Goal: Information Seeking & Learning: Check status

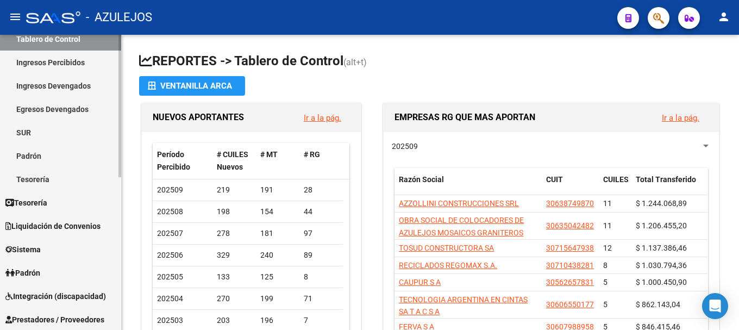
scroll to position [109, 0]
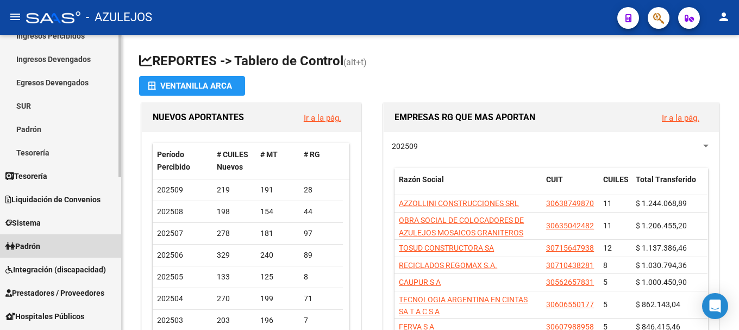
click at [79, 252] on link "Padrón" at bounding box center [60, 245] width 121 height 23
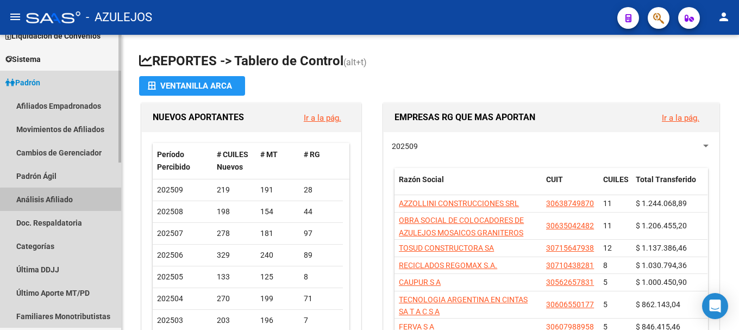
click at [72, 200] on link "Análisis Afiliado" at bounding box center [60, 199] width 121 height 23
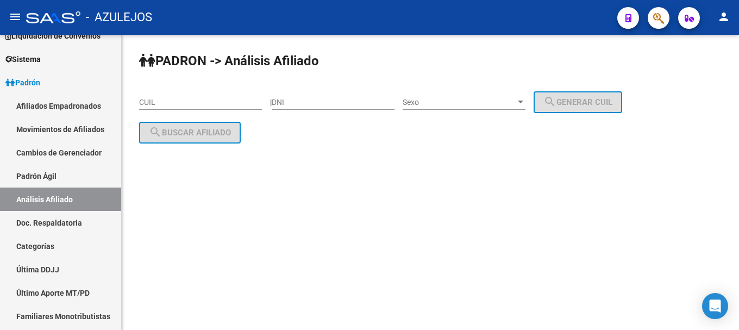
click at [308, 95] on div "DNI" at bounding box center [333, 99] width 123 height 22
type input "95175461"
click at [526, 107] on div "Sexo" at bounding box center [464, 102] width 123 height 9
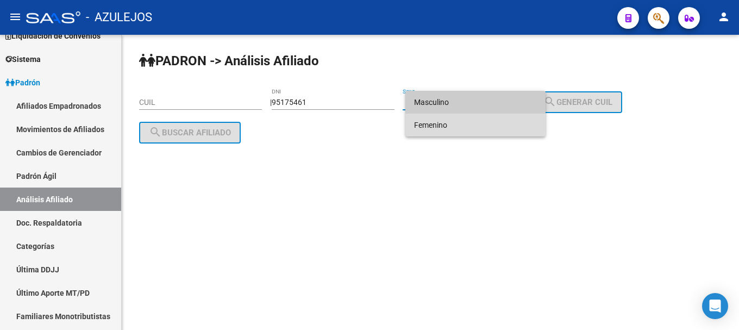
click at [486, 127] on span "Femenino" at bounding box center [475, 125] width 123 height 23
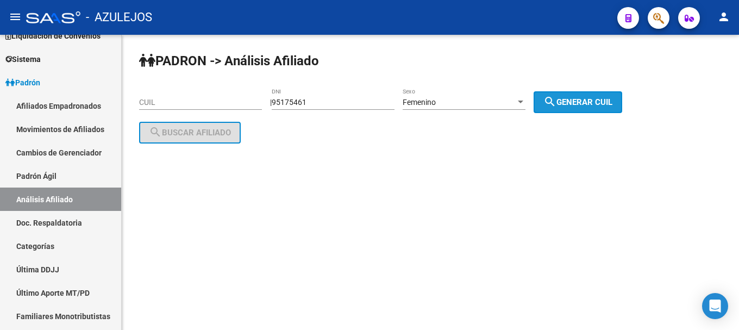
click at [547, 104] on button "search Generar CUIL" at bounding box center [578, 102] width 89 height 22
type input "27-95175461-2"
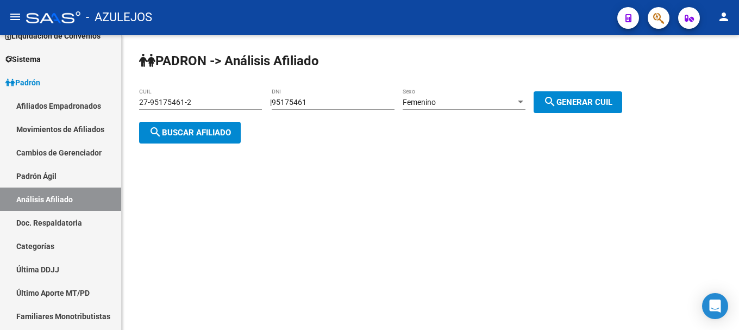
click at [220, 123] on button "search Buscar afiliado" at bounding box center [190, 133] width 102 height 22
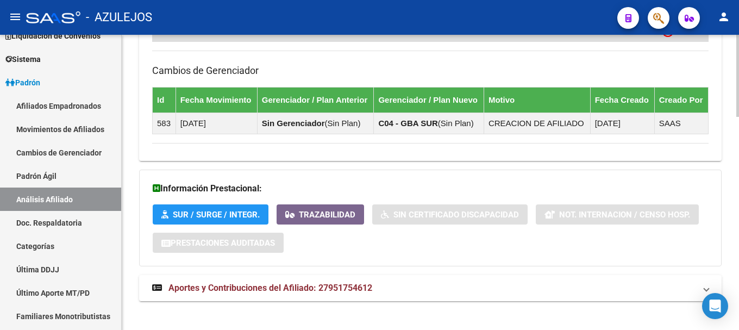
scroll to position [770, 0]
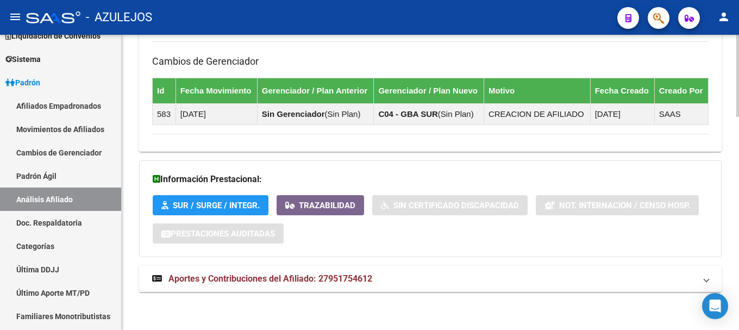
click at [208, 278] on span "Aportes y Contribuciones del Afiliado: 27951754612" at bounding box center [270, 278] width 204 height 10
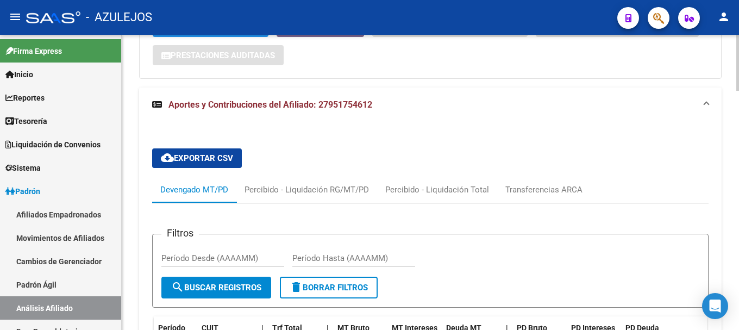
scroll to position [987, 0]
